Goal: Book appointment/travel/reservation

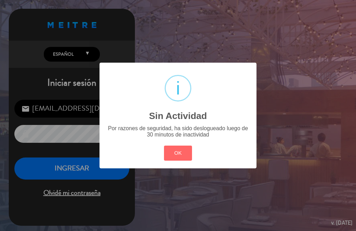
click at [76, 187] on div "? ! i Sin Actividad × Por razones de seguridad, ha sido deslogueado luego de 30…" at bounding box center [178, 115] width 356 height 231
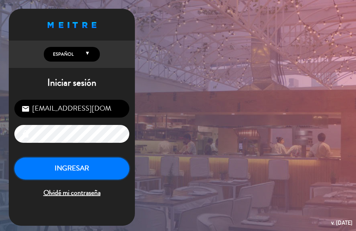
click at [67, 174] on button "INGRESAR" at bounding box center [71, 169] width 115 height 22
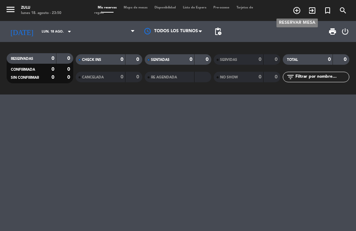
click at [295, 9] on icon "add_circle_outline" at bounding box center [296, 10] width 8 height 8
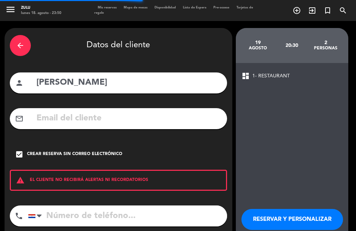
click at [104, 7] on span "Mis reservas" at bounding box center [107, 7] width 26 height 3
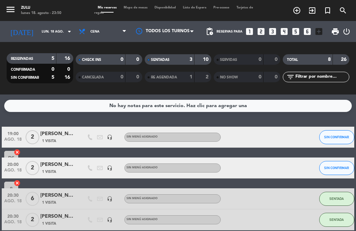
click at [257, 31] on icon "looks_two" at bounding box center [260, 31] width 9 height 9
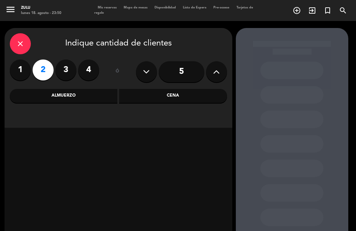
drag, startPoint x: 147, startPoint y: 94, endPoint x: 104, endPoint y: 101, distance: 44.4
click at [133, 97] on div "Cena" at bounding box center [173, 96] width 108 height 14
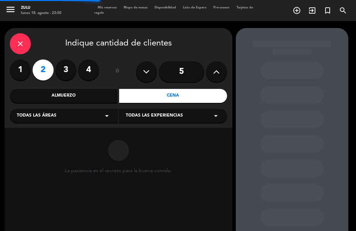
click at [89, 119] on div "Todas las áreas arrow_drop_down" at bounding box center [64, 116] width 108 height 14
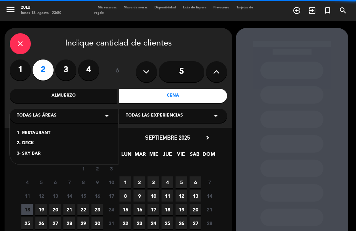
click at [36, 143] on div "2- DECK" at bounding box center [64, 143] width 94 height 7
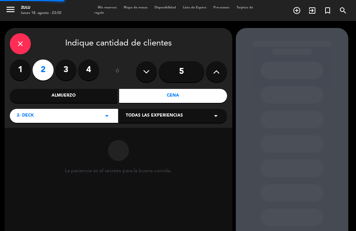
click at [37, 134] on div "La paciencia es el secreto para la buena comida." at bounding box center [119, 181] width 228 height 107
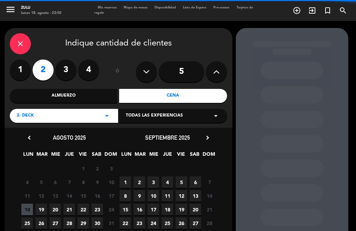
click at [44, 116] on div "2- DECK arrow_drop_down" at bounding box center [64, 116] width 108 height 14
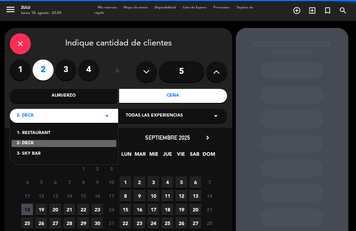
click at [40, 129] on div "1- RESTAURANT 2- DECK 3- SKY BAR" at bounding box center [64, 139] width 108 height 50
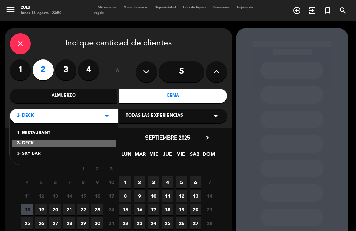
click at [43, 131] on div "1- RESTAURANT" at bounding box center [64, 133] width 94 height 7
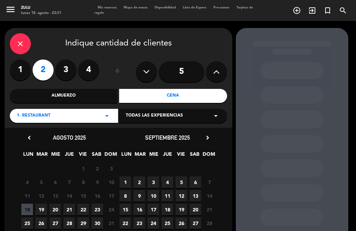
click at [25, 209] on span "18" at bounding box center [27, 210] width 12 height 12
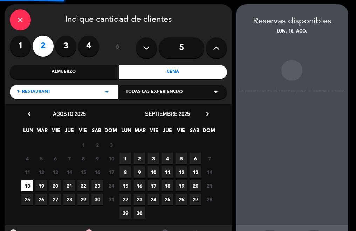
scroll to position [28, 0]
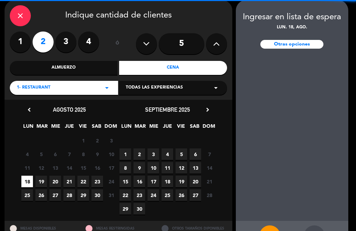
click at [41, 186] on span "19" at bounding box center [41, 182] width 12 height 12
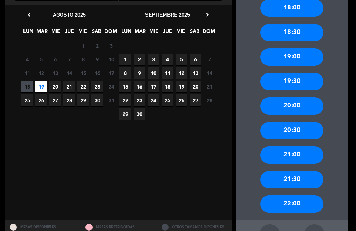
scroll to position [133, 0]
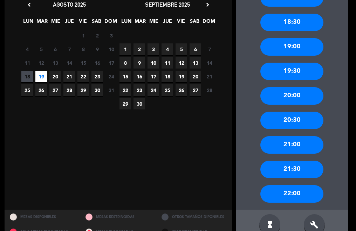
click at [298, 189] on div "22:00" at bounding box center [291, 194] width 63 height 18
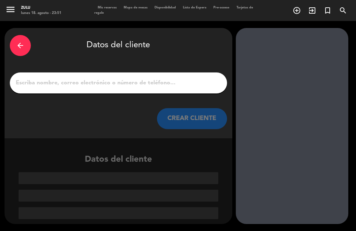
click at [113, 75] on div at bounding box center [118, 83] width 217 height 21
click at [118, 86] on input "1" at bounding box center [118, 83] width 207 height 10
paste input "[PERSON_NAME]"
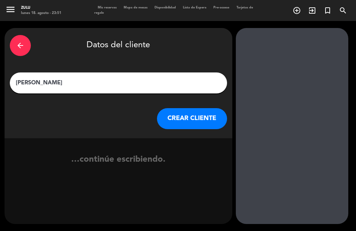
type input "[PERSON_NAME]"
click at [195, 118] on button "CREAR CLIENTE" at bounding box center [192, 118] width 70 height 21
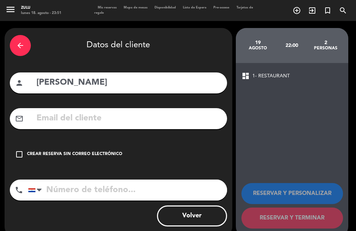
click at [129, 151] on div "check_box_outline_blank Crear reserva sin correo electrónico" at bounding box center [118, 154] width 217 height 21
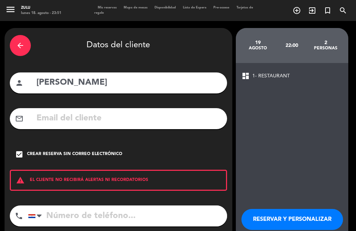
click at [294, 221] on button "RESERVAR Y PERSONALIZAR" at bounding box center [292, 219] width 102 height 21
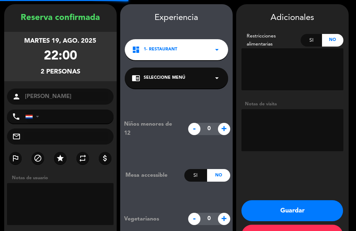
scroll to position [28, 0]
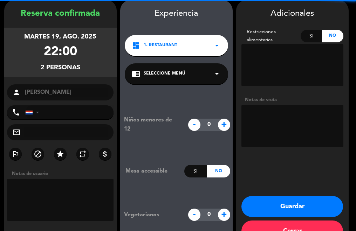
click at [272, 207] on button "Guardar" at bounding box center [292, 206] width 102 height 21
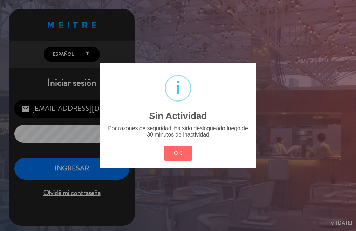
click at [63, 164] on div "? ! i Sin Actividad × Por razones de seguridad, ha sido deslogueado luego de 30…" at bounding box center [178, 115] width 356 height 231
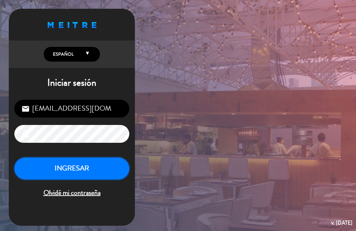
click at [63, 164] on button "INGRESAR" at bounding box center [71, 169] width 115 height 22
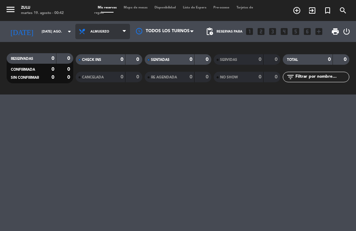
click at [86, 36] on span "Almuerzo" at bounding box center [102, 31] width 55 height 15
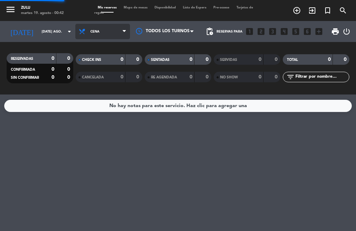
click at [87, 80] on div "menu ZULU martes 19. agosto - 00:42 Mis reservas Mapa de mesas Disponibilidad L…" at bounding box center [178, 47] width 356 height 95
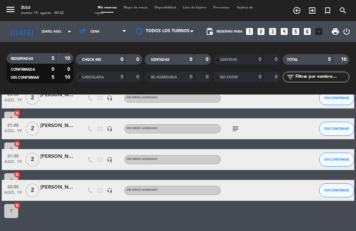
scroll to position [75, 0]
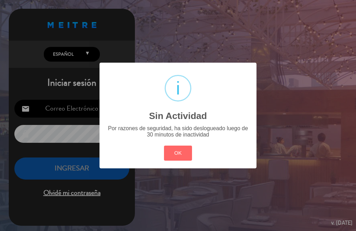
type input "[EMAIL_ADDRESS][DOMAIN_NAME]"
